Goal: Transaction & Acquisition: Purchase product/service

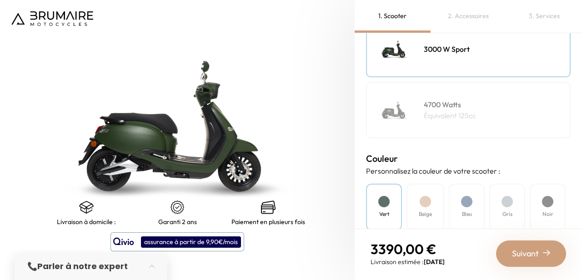
scroll to position [160, 0]
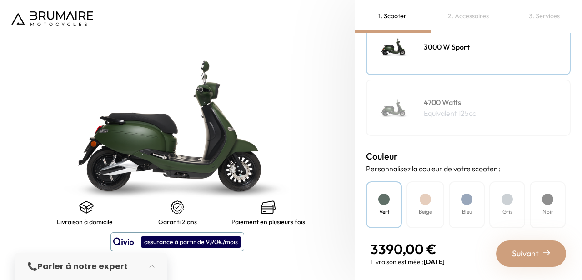
click at [450, 101] on h4 "4700 Watts" at bounding box center [450, 102] width 52 height 11
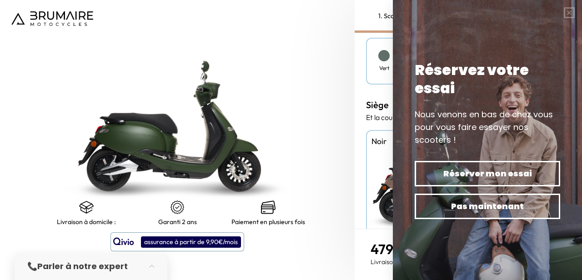
scroll to position [306, 0]
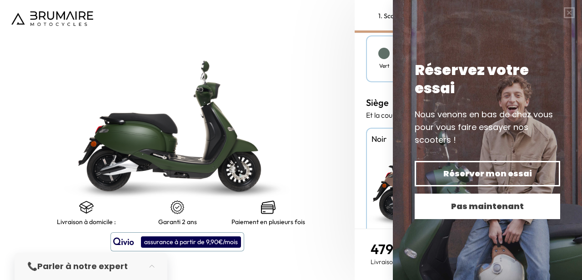
click at [515, 212] on span "Pas maintenant" at bounding box center [488, 206] width 114 height 13
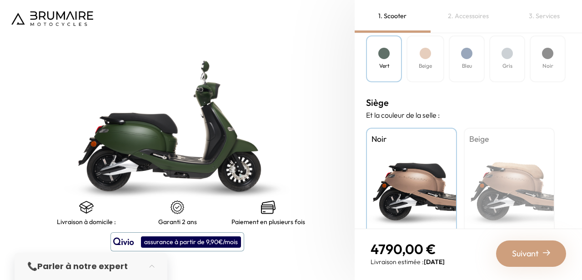
click at [521, 181] on div "Beige" at bounding box center [509, 185] width 91 height 114
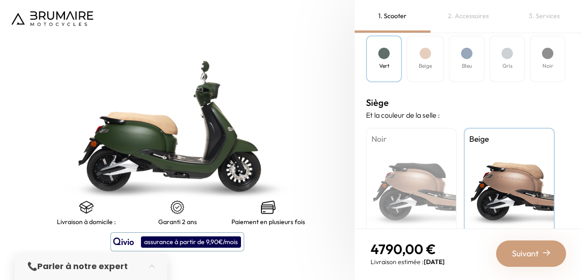
scroll to position [328, 0]
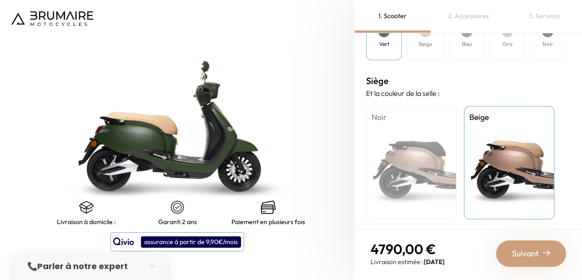
click at [531, 255] on span "Suivant" at bounding box center [525, 253] width 27 height 13
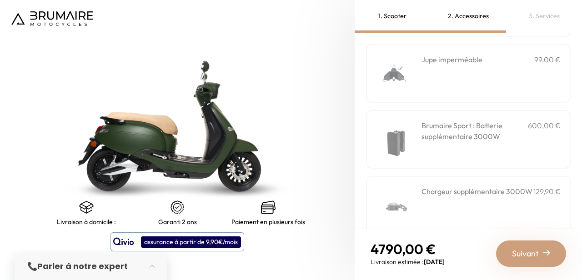
scroll to position [376, 0]
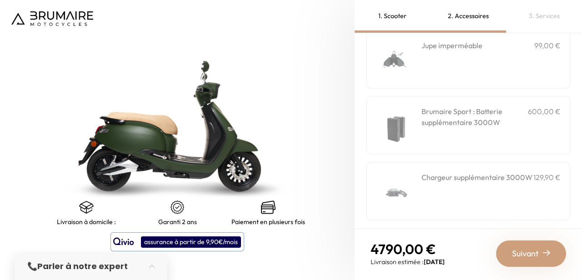
click at [531, 255] on span "Suivant" at bounding box center [525, 253] width 27 height 13
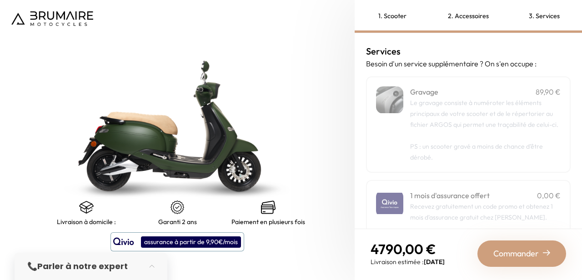
click at [529, 257] on span "Commander" at bounding box center [516, 253] width 45 height 13
